Goal: Transaction & Acquisition: Purchase product/service

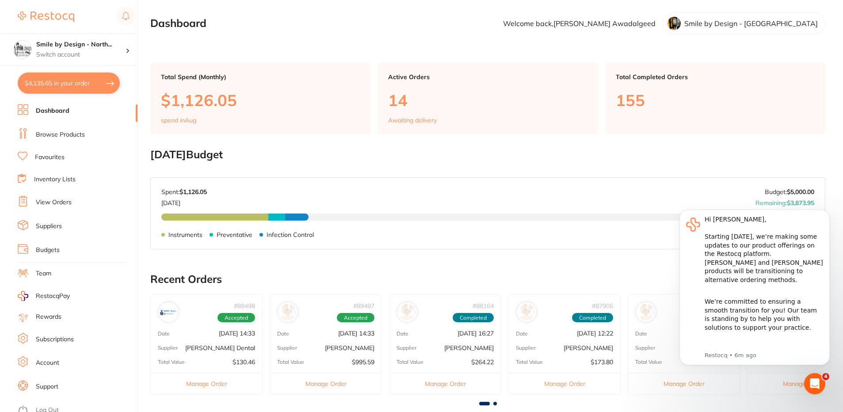
click at [55, 127] on ul "Dashboard Browse Products Favourites Inventory Lists View Orders Suppliers Budg…" at bounding box center [78, 258] width 120 height 308
click at [55, 135] on link "Browse Products" at bounding box center [60, 134] width 49 height 9
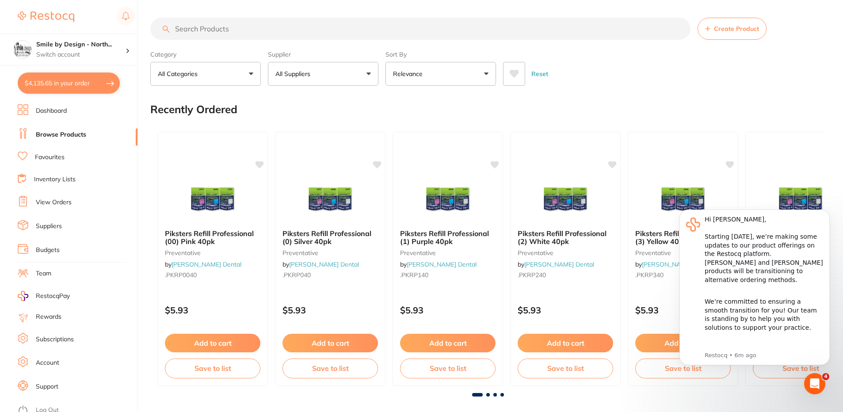
click at [208, 28] on input "search" at bounding box center [420, 29] width 540 height 22
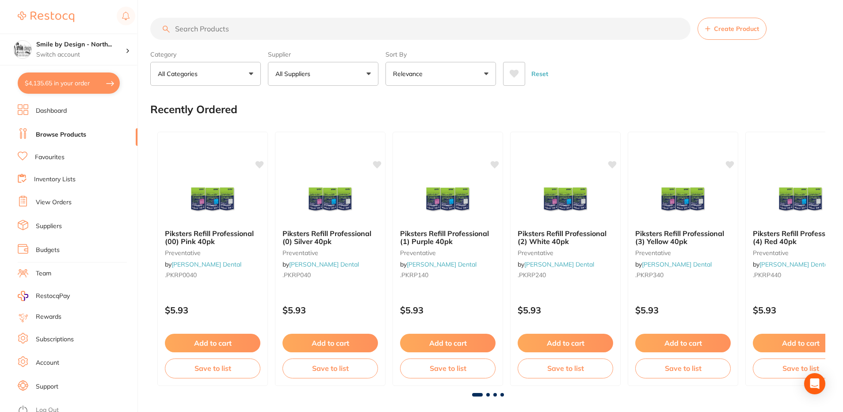
click at [208, 28] on input "search" at bounding box center [420, 29] width 540 height 22
paste input "3m clinpro clear fluoride treatment"
type input "3m clinpro clear fluoride treatment"
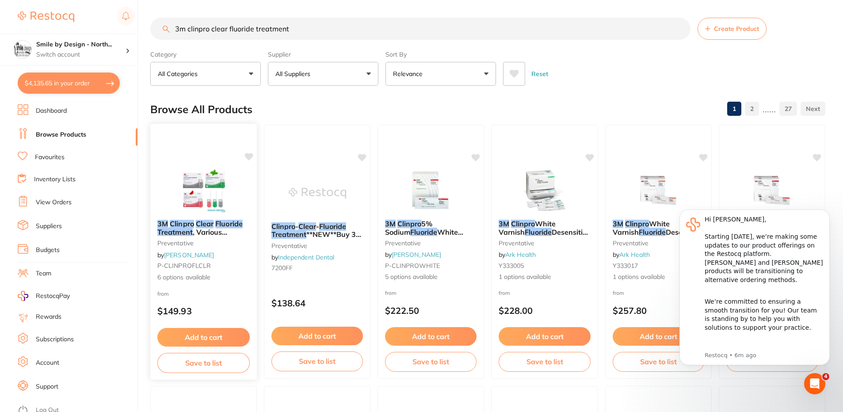
click at [196, 178] on img at bounding box center [204, 190] width 58 height 45
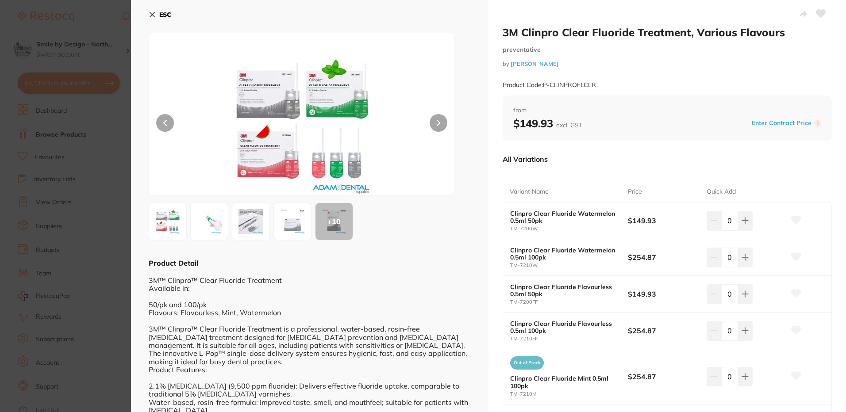
scroll to position [44, 0]
click at [121, 190] on section "3M Clinpro Clear Fluoride Treatment, Various Flavours preventative by [PERSON_N…" at bounding box center [423, 206] width 846 height 412
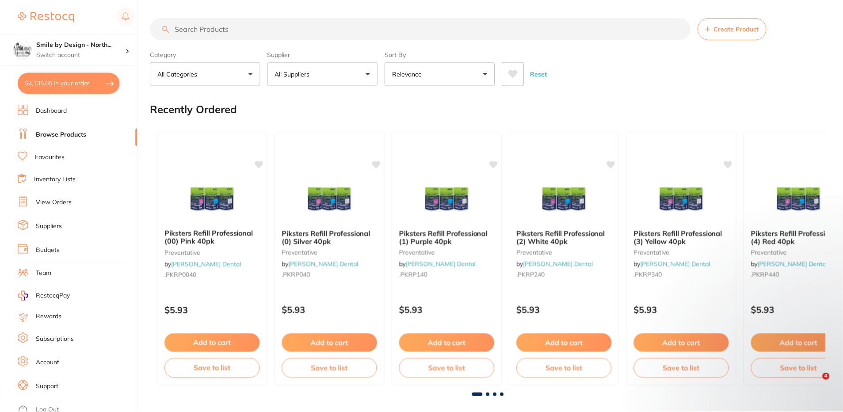
scroll to position [1, 0]
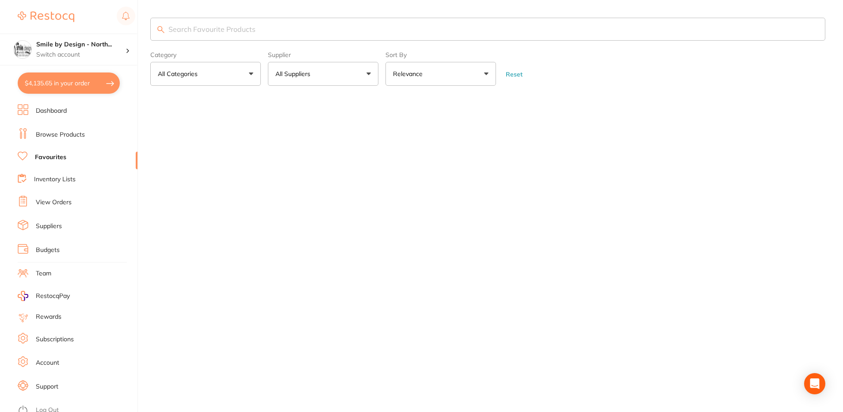
click at [185, 31] on input "search" at bounding box center [487, 29] width 675 height 23
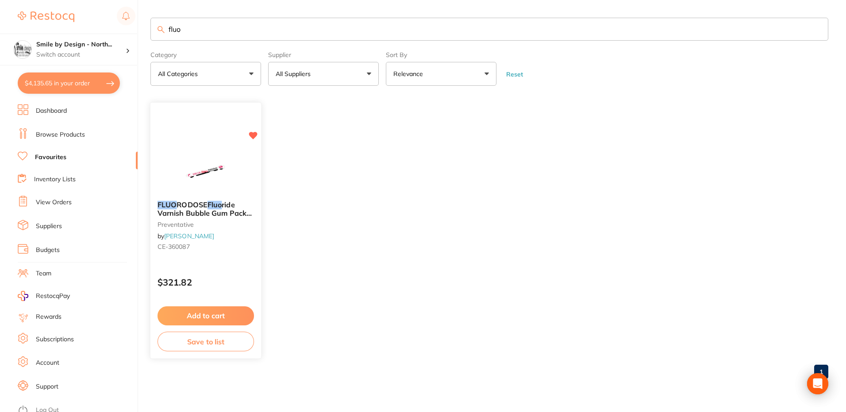
type input "fluo"
click at [206, 199] on div "FLUO RODOSE Fluo ride Varnish Bubble Gum Pack of 120 preventative by [PERSON_NA…" at bounding box center [206, 227] width 110 height 67
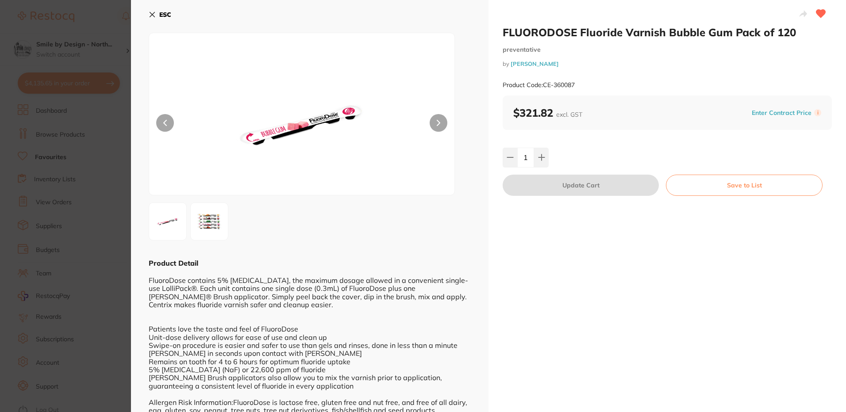
click at [97, 141] on section "FLUORODOSE Fluoride Varnish Bubble Gum Pack of 120 preventative by [PERSON_NAME…" at bounding box center [423, 206] width 846 height 412
